Goal: Information Seeking & Learning: Learn about a topic

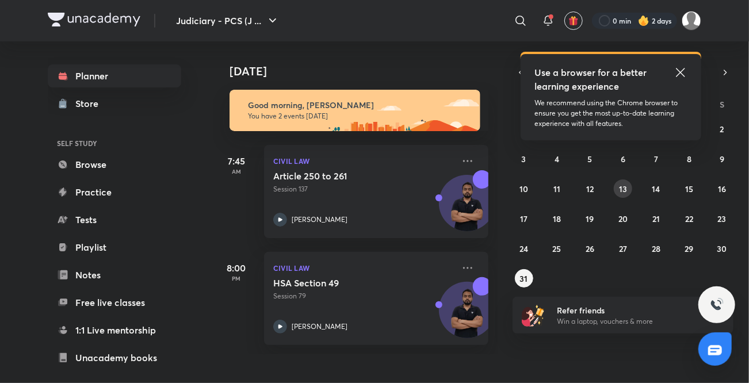
click at [618, 188] on button "13" at bounding box center [623, 188] width 18 height 18
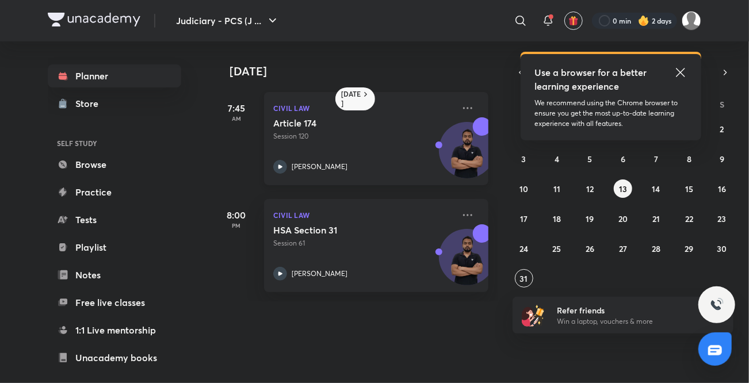
click at [284, 165] on icon at bounding box center [280, 167] width 14 height 14
